Goal: Task Accomplishment & Management: Use online tool/utility

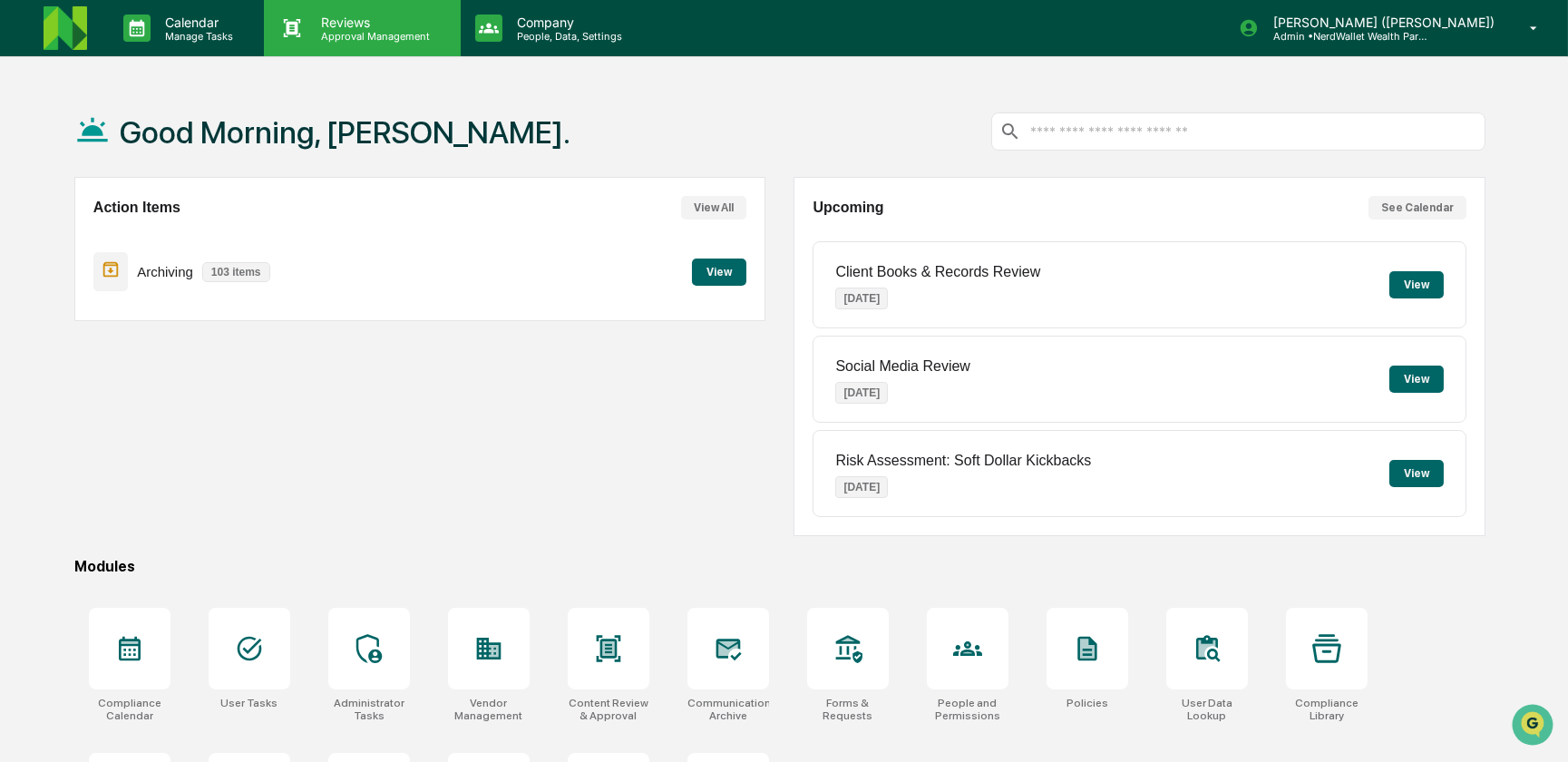
click at [332, 33] on p "Approval Management" at bounding box center [372, 37] width 132 height 13
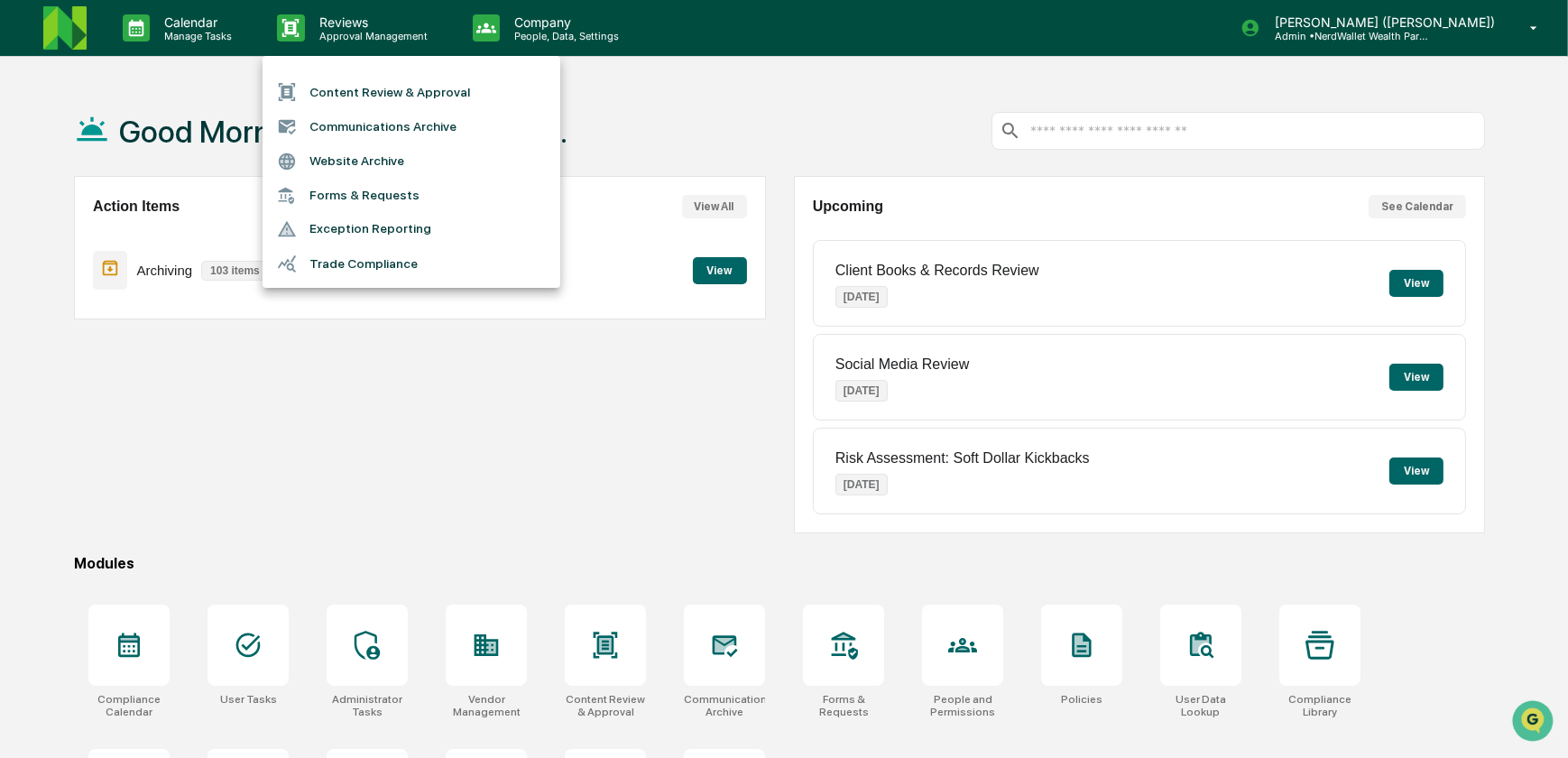
click at [343, 90] on li "Content Review & Approval" at bounding box center [411, 92] width 298 height 35
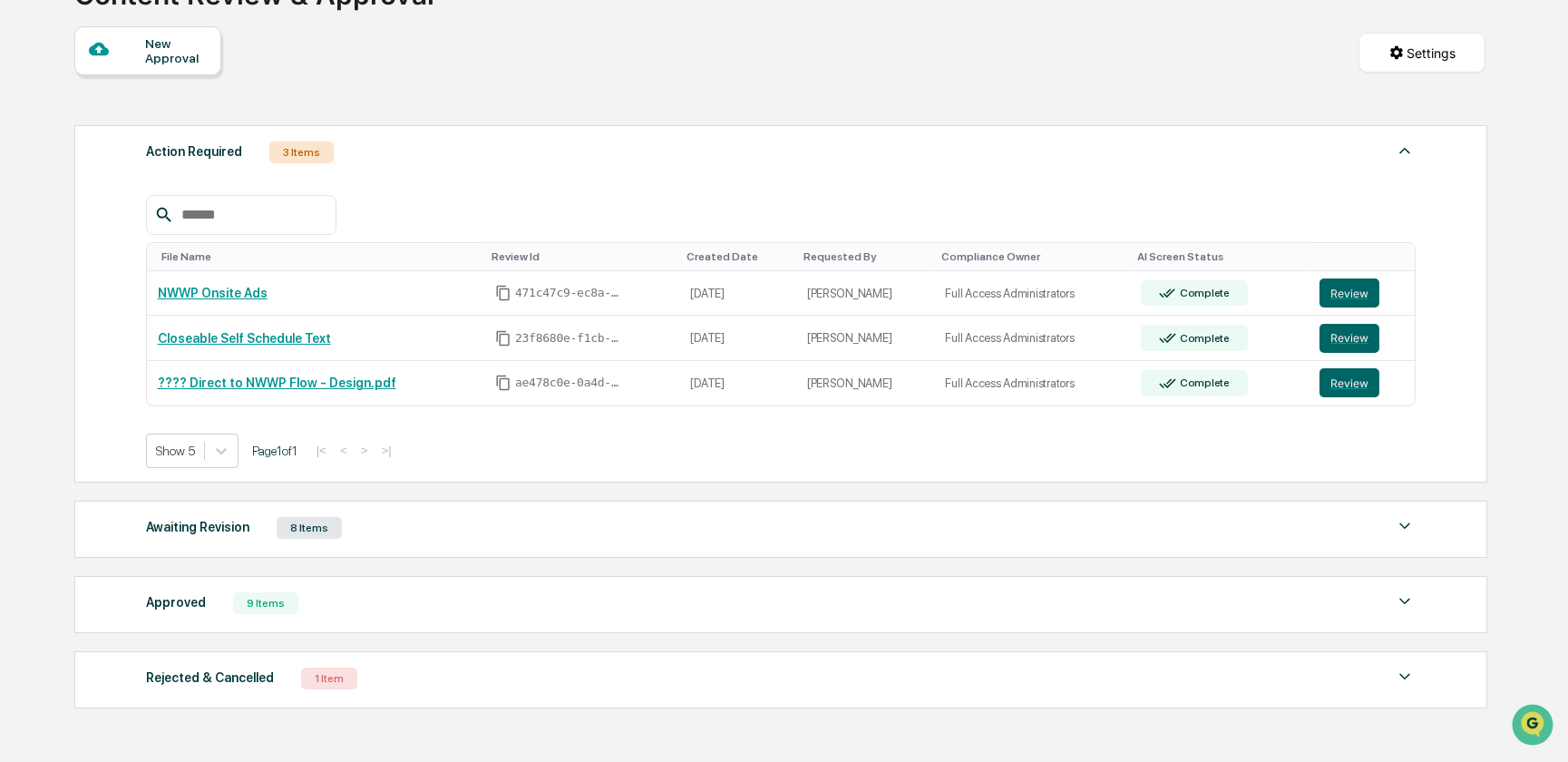
scroll to position [164, 0]
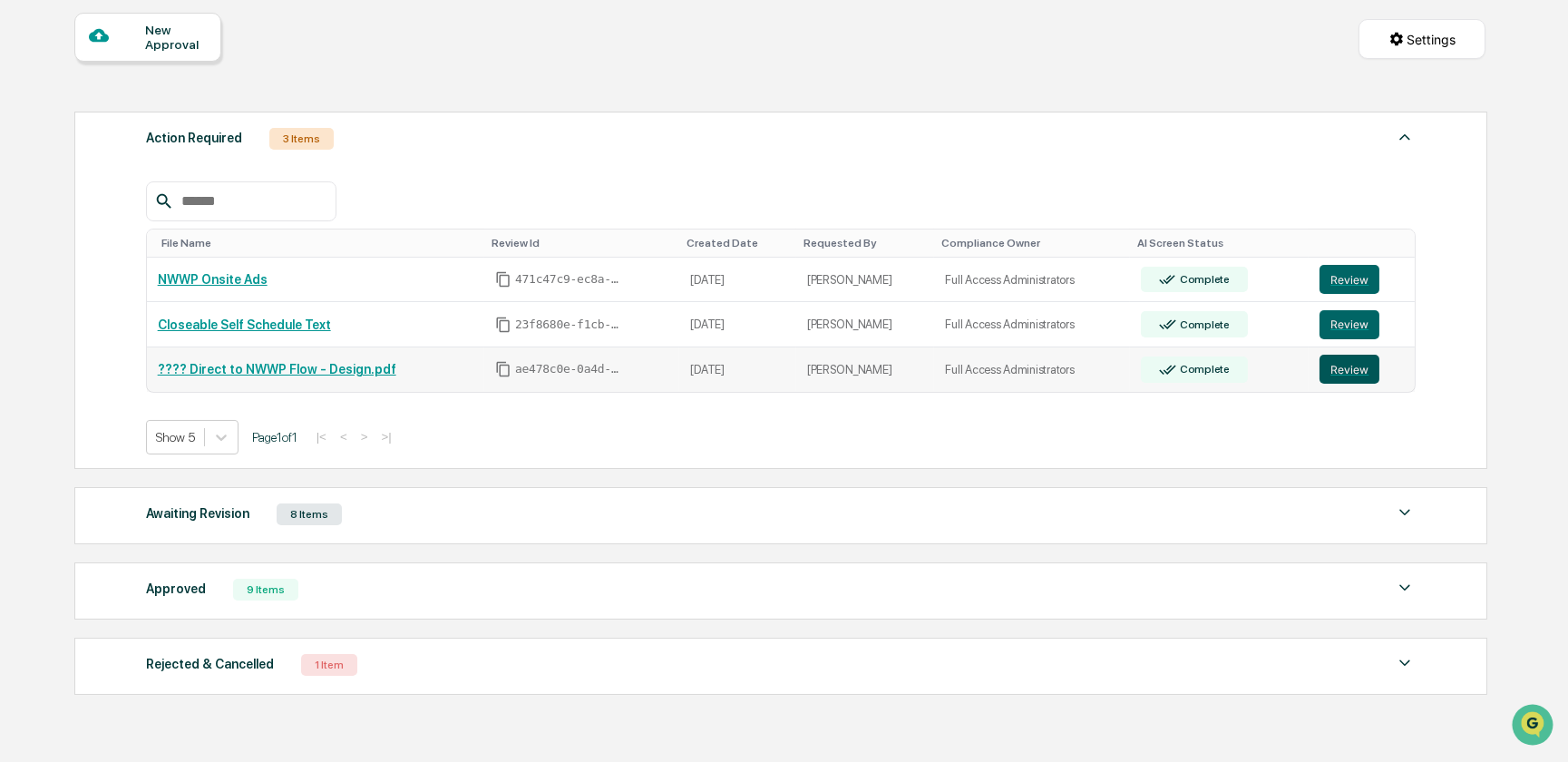
click at [1344, 367] on button "Review" at bounding box center [1350, 369] width 60 height 29
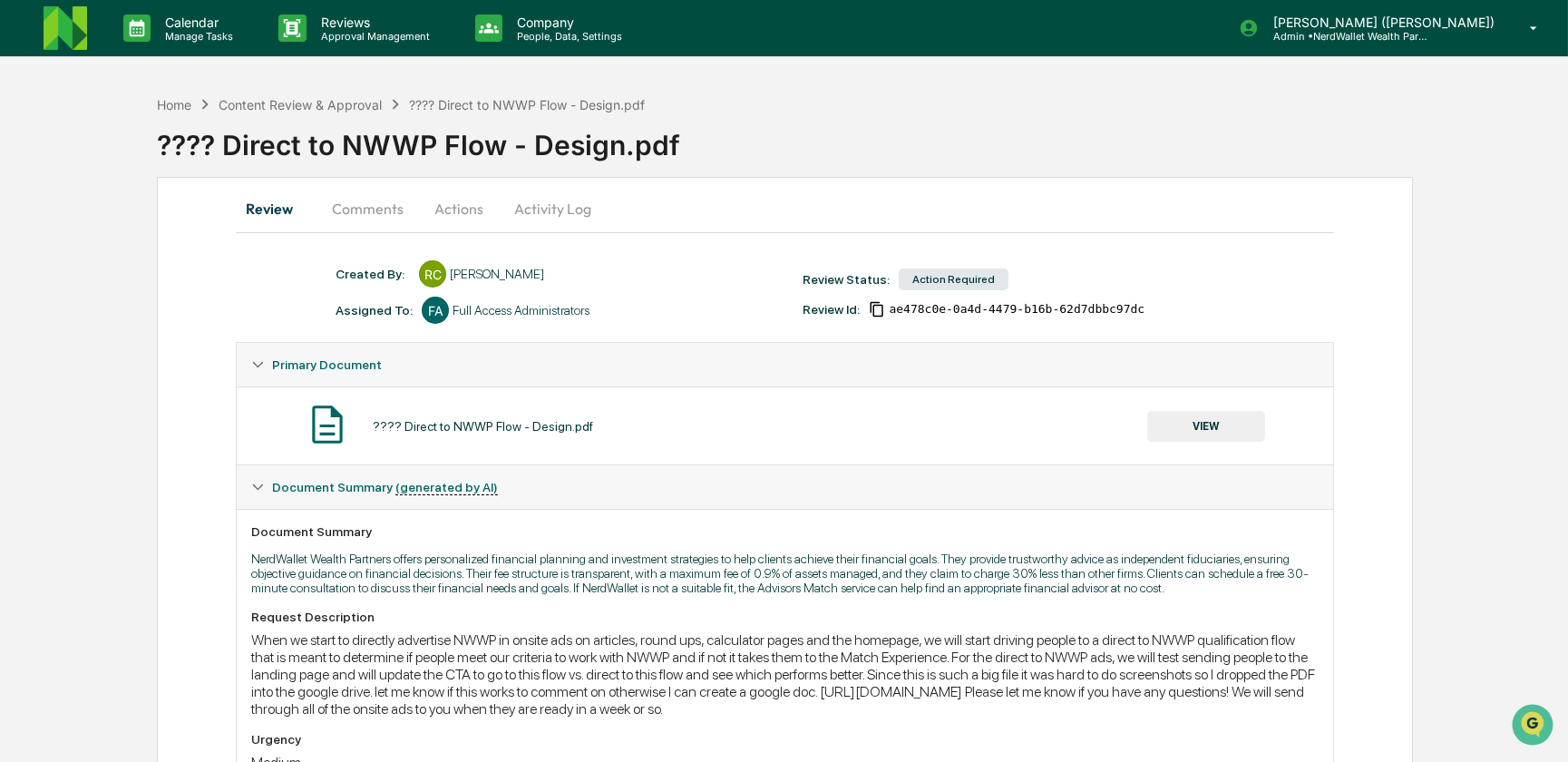
click at [360, 206] on button "Comments" at bounding box center [367, 209] width 101 height 43
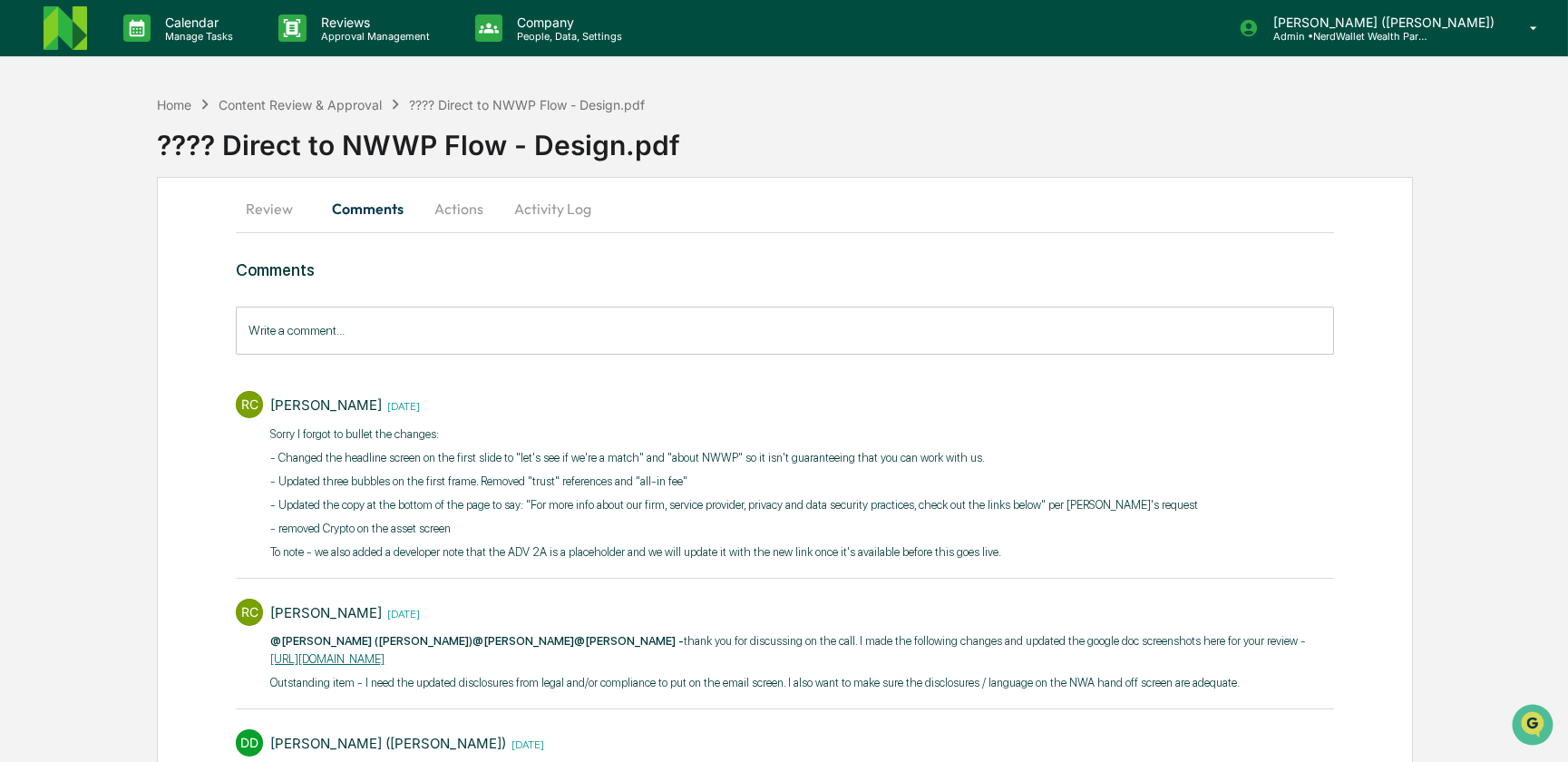
click at [384, 656] on link "https://docs.google.com/document/d/1Kh3M3Y5a_kH5h9tpjU_EJL3ki0beWlkFAAOUiCHa3LE…" at bounding box center [328, 659] width 115 height 13
